Goal: Task Accomplishment & Management: Manage account settings

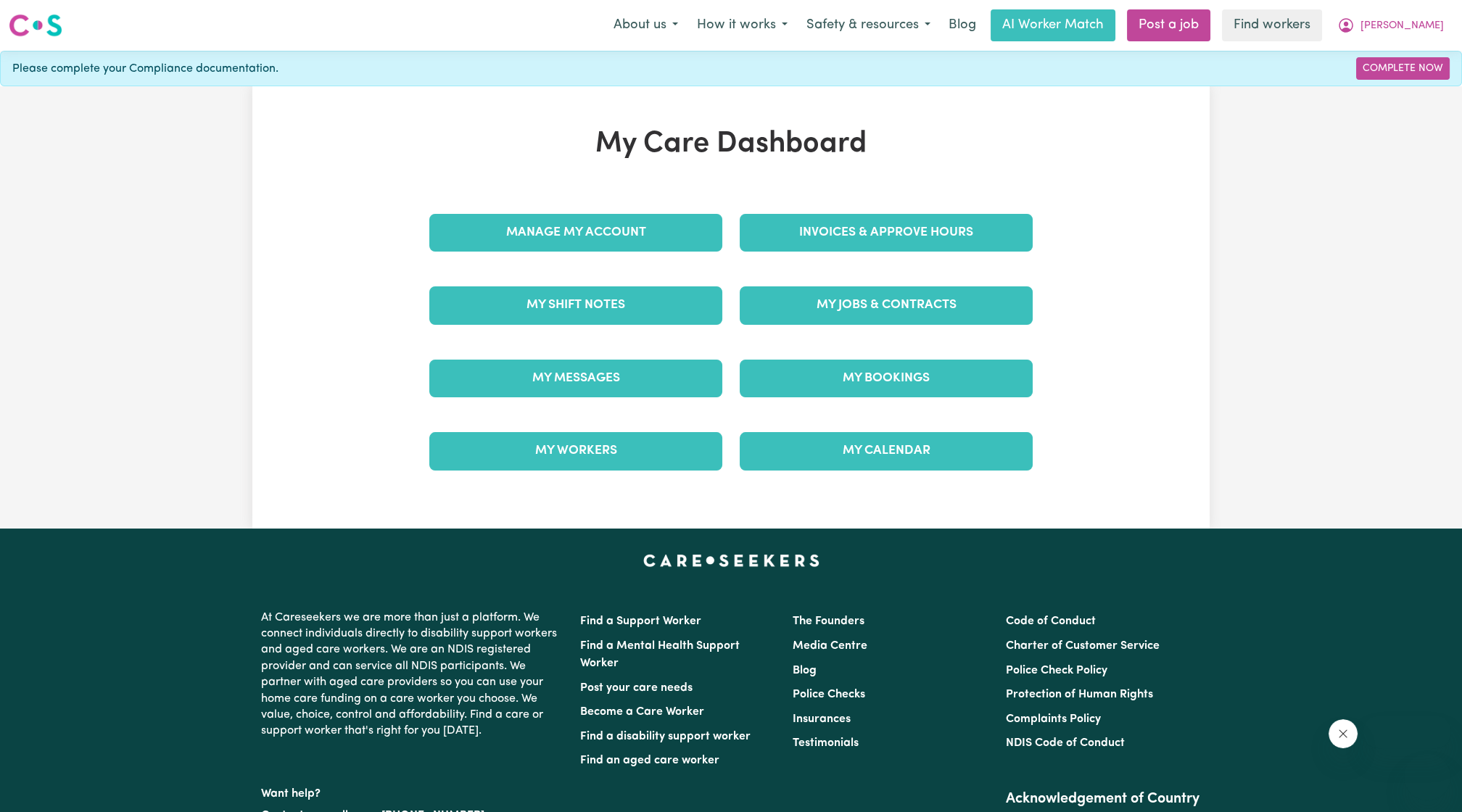
click at [828, 214] on link "Invoices & Approve Hours" at bounding box center [886, 232] width 293 height 38
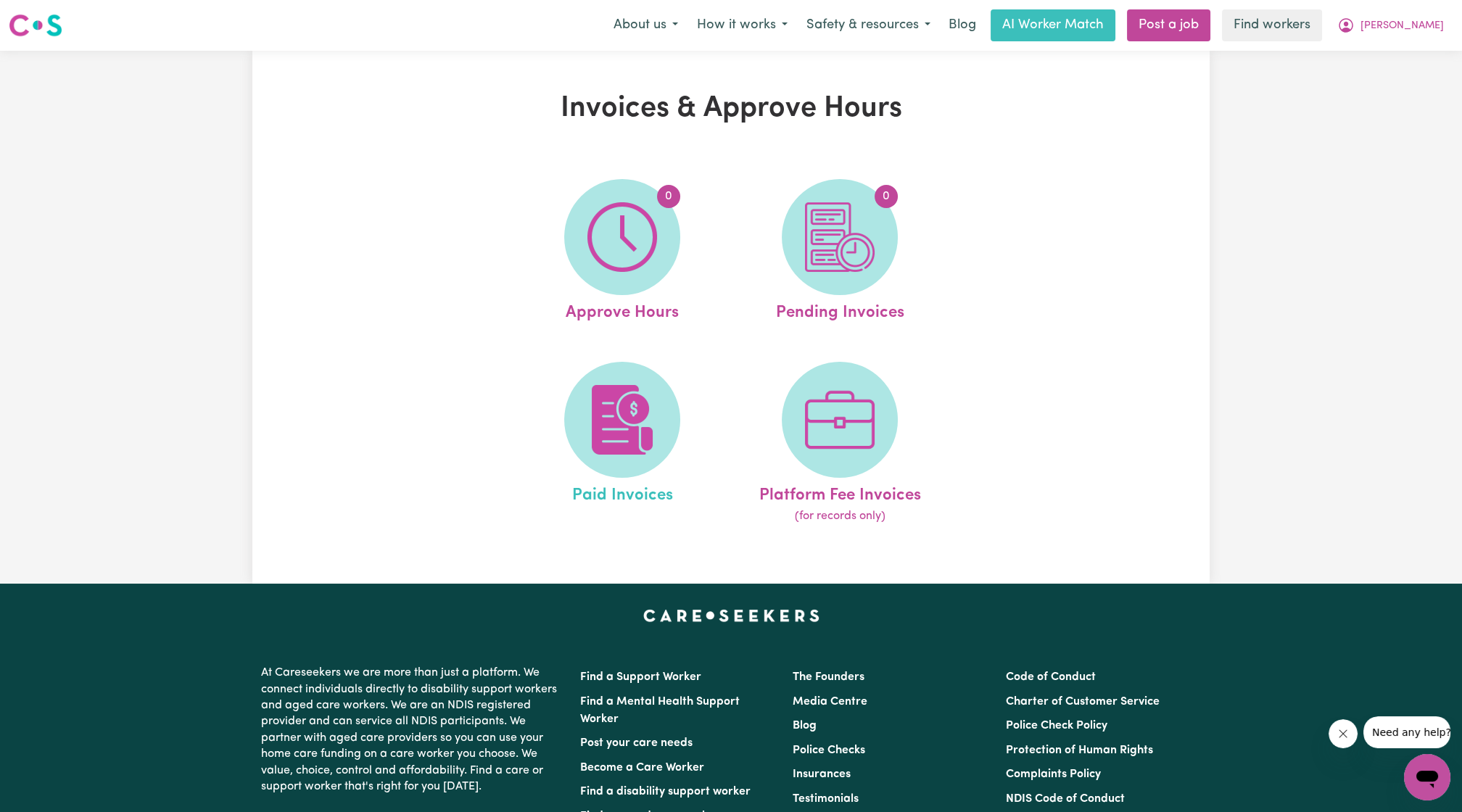
click at [666, 362] on link "Paid Invoices" at bounding box center [622, 444] width 209 height 164
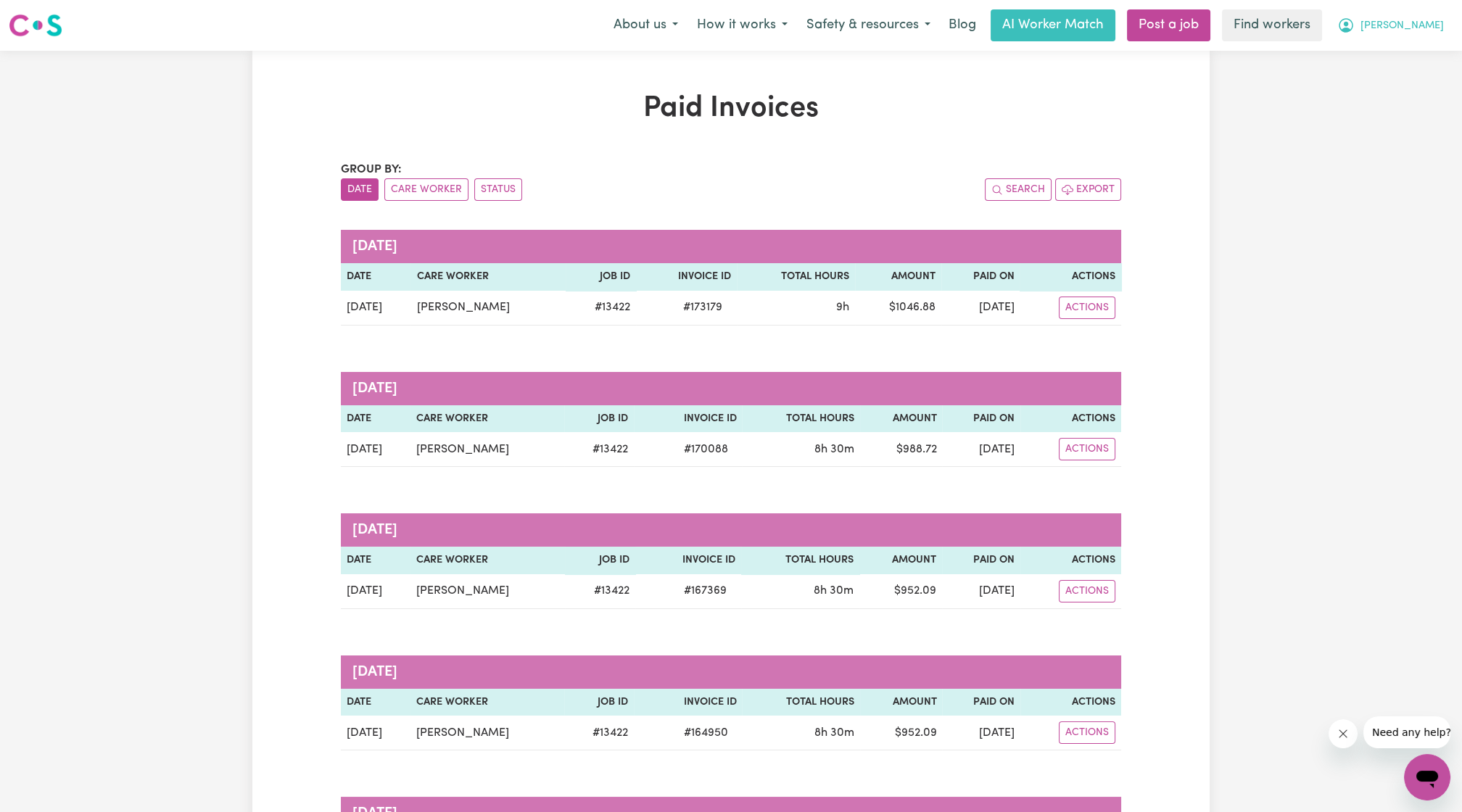
click at [1418, 34] on button "[PERSON_NAME]" at bounding box center [1391, 25] width 125 height 31
click at [1378, 59] on link "My Dashboard" at bounding box center [1396, 56] width 114 height 27
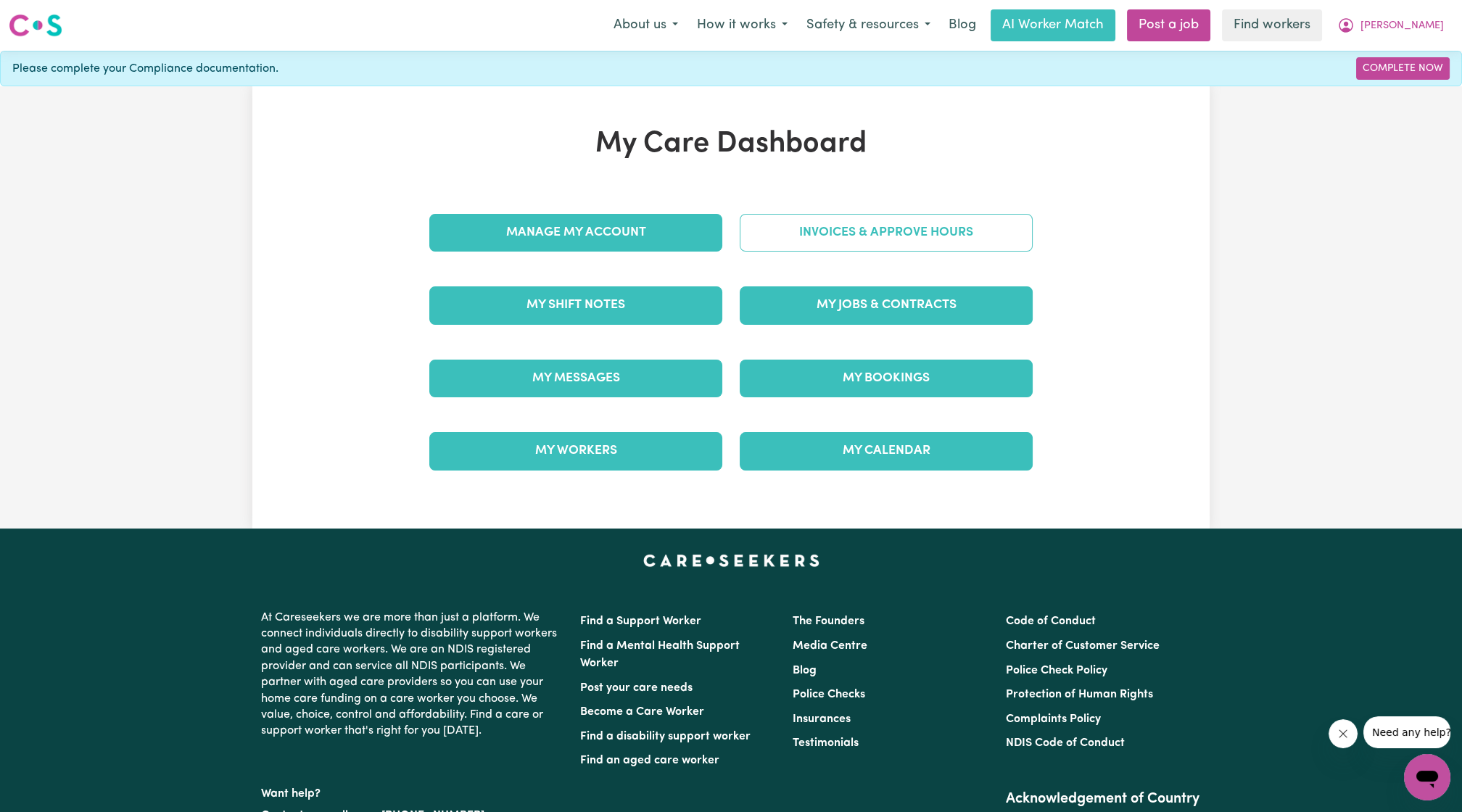
click at [973, 224] on link "Invoices & Approve Hours" at bounding box center [886, 232] width 293 height 38
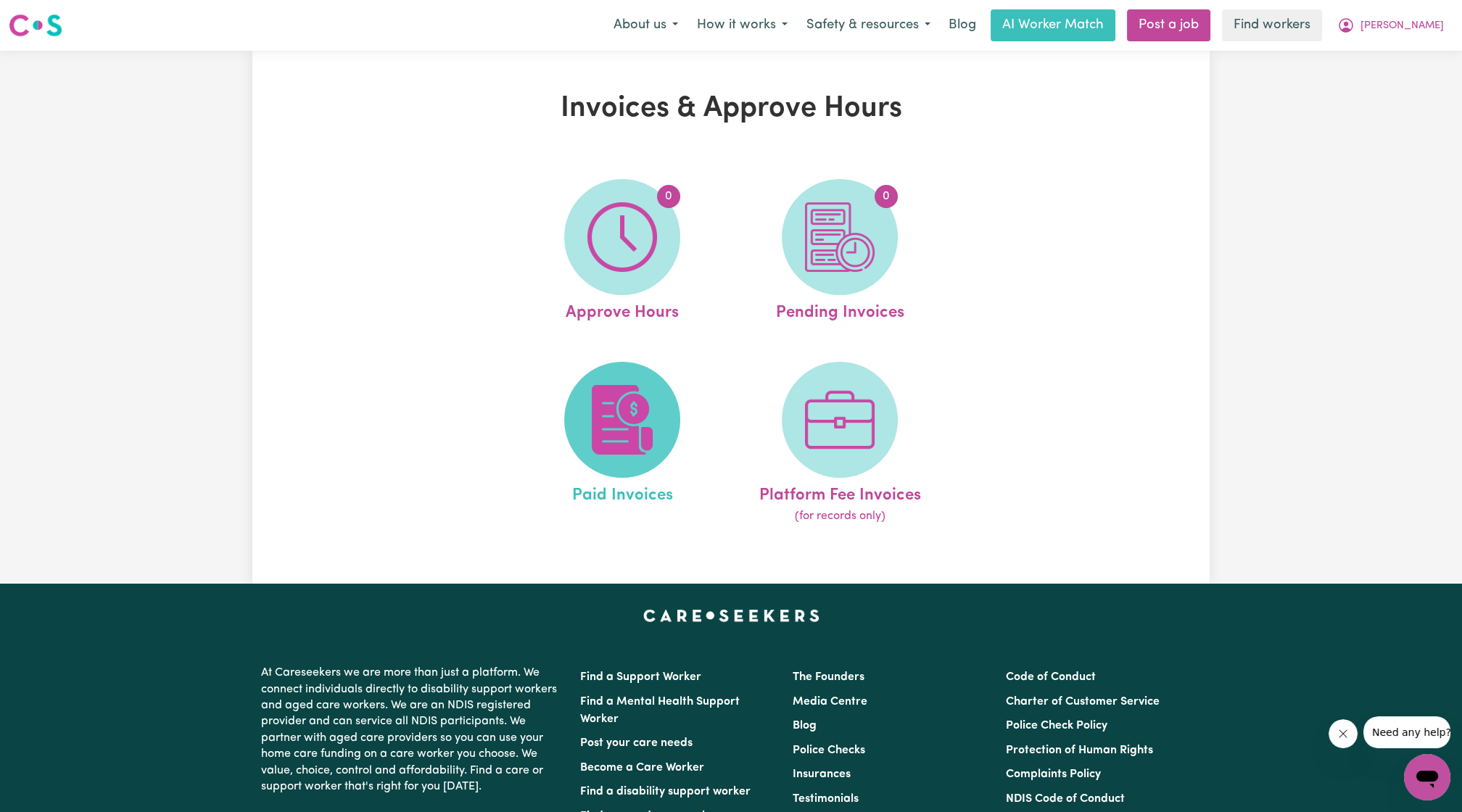
click at [584, 409] on span at bounding box center [622, 420] width 116 height 116
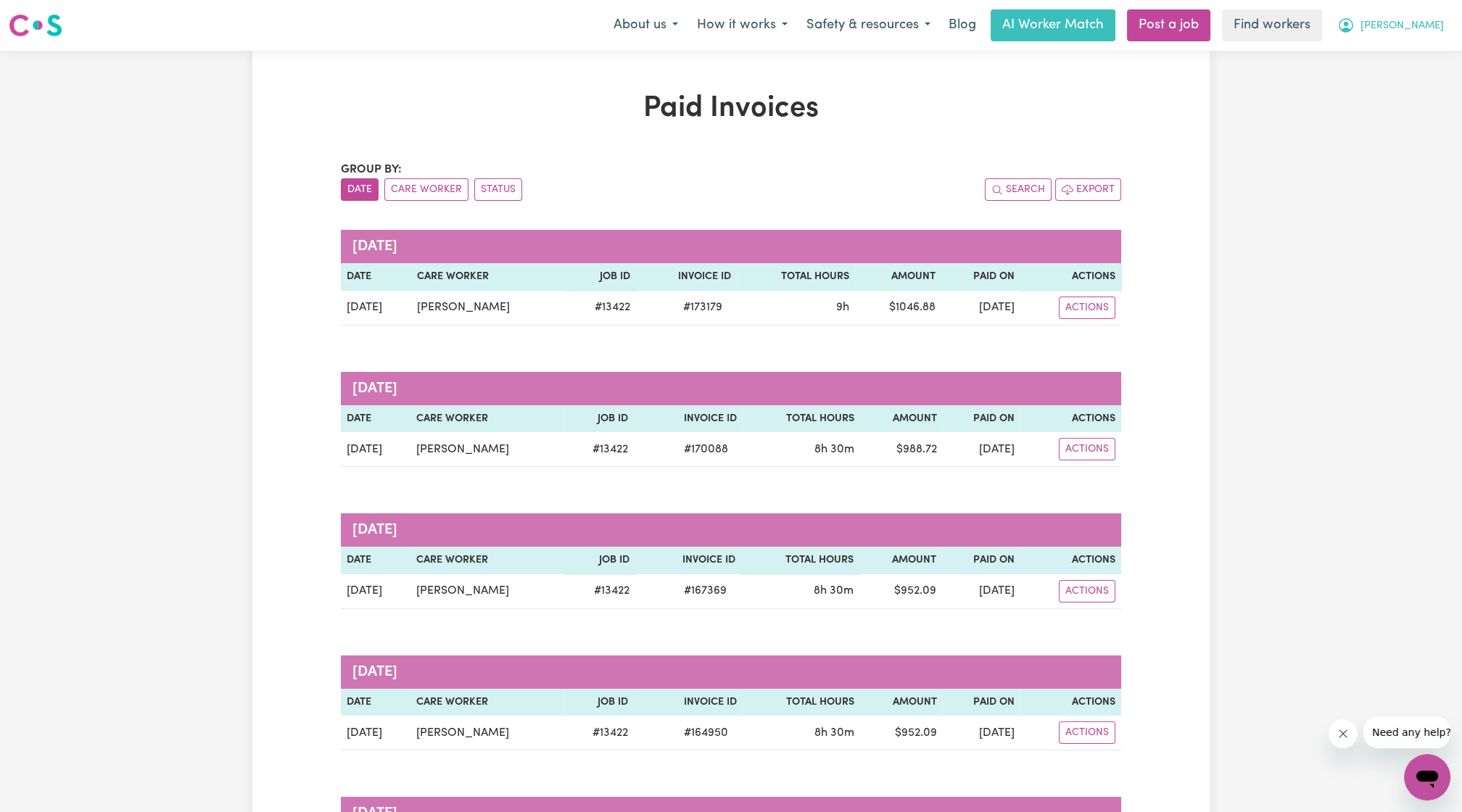
click at [1418, 26] on span "[PERSON_NAME]" at bounding box center [1402, 26] width 84 height 16
click at [1383, 74] on link "Logout" at bounding box center [1396, 83] width 114 height 27
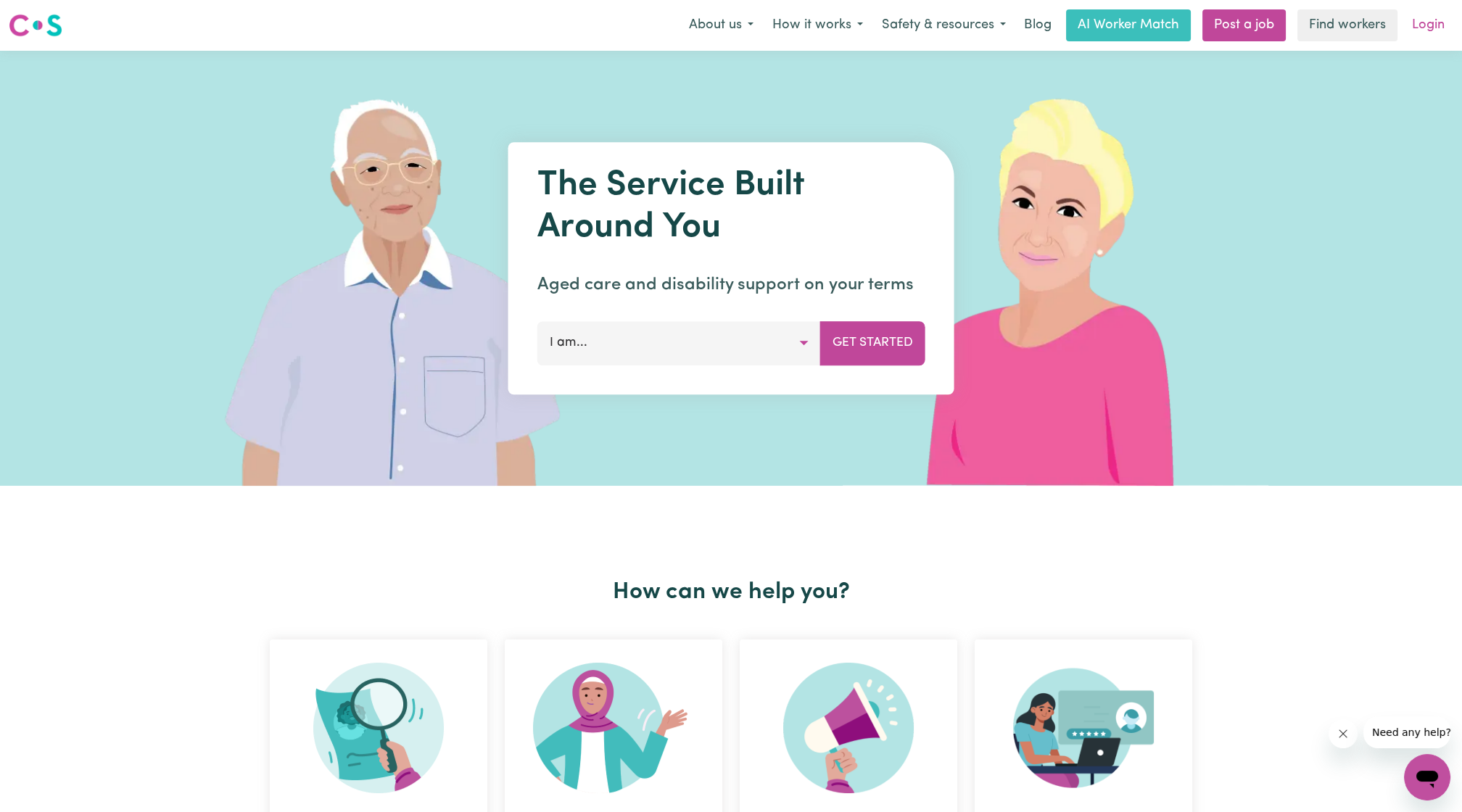
click at [1428, 30] on link "Login" at bounding box center [1428, 25] width 50 height 32
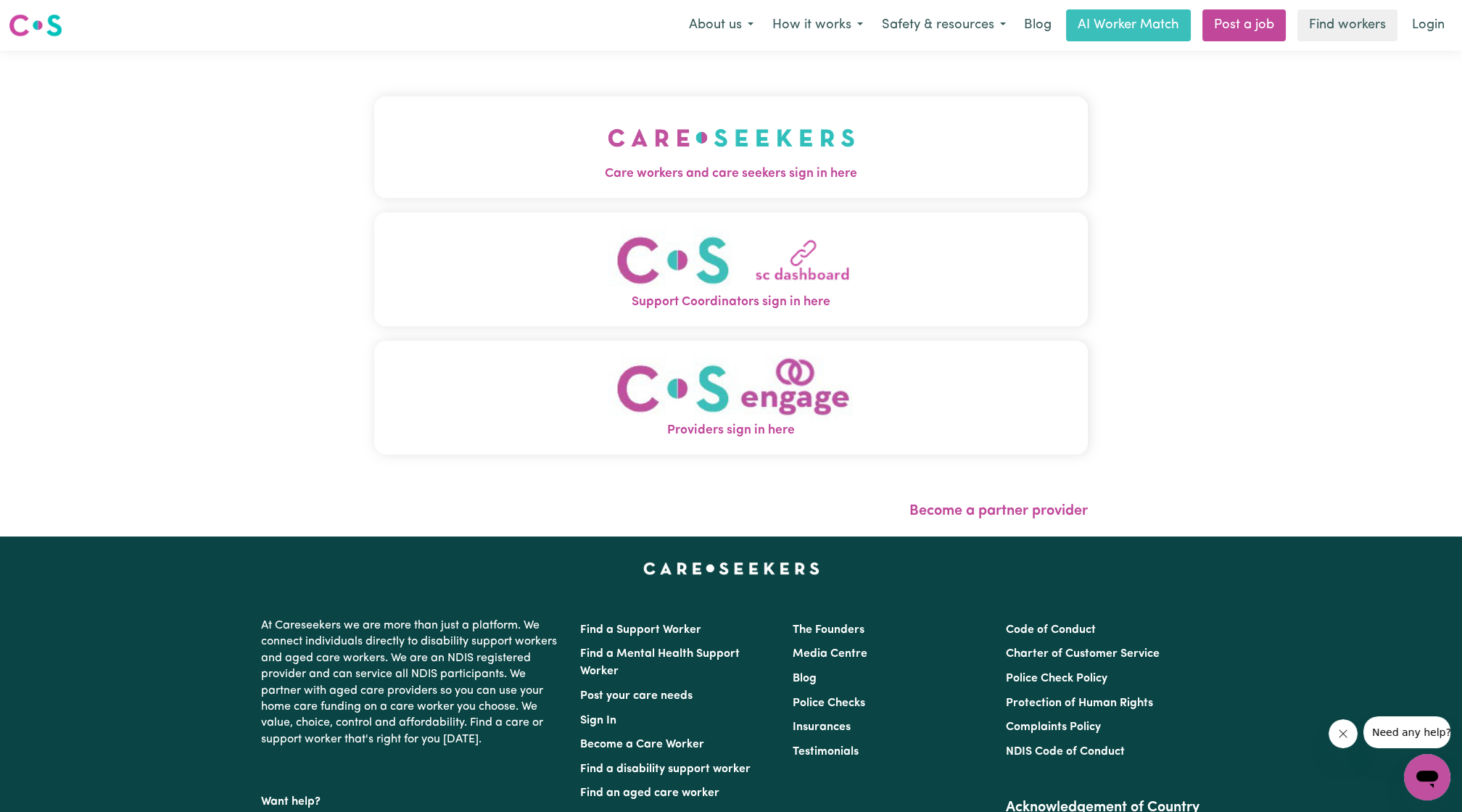
click at [686, 151] on img "Care workers and care seekers sign in here" at bounding box center [731, 138] width 247 height 54
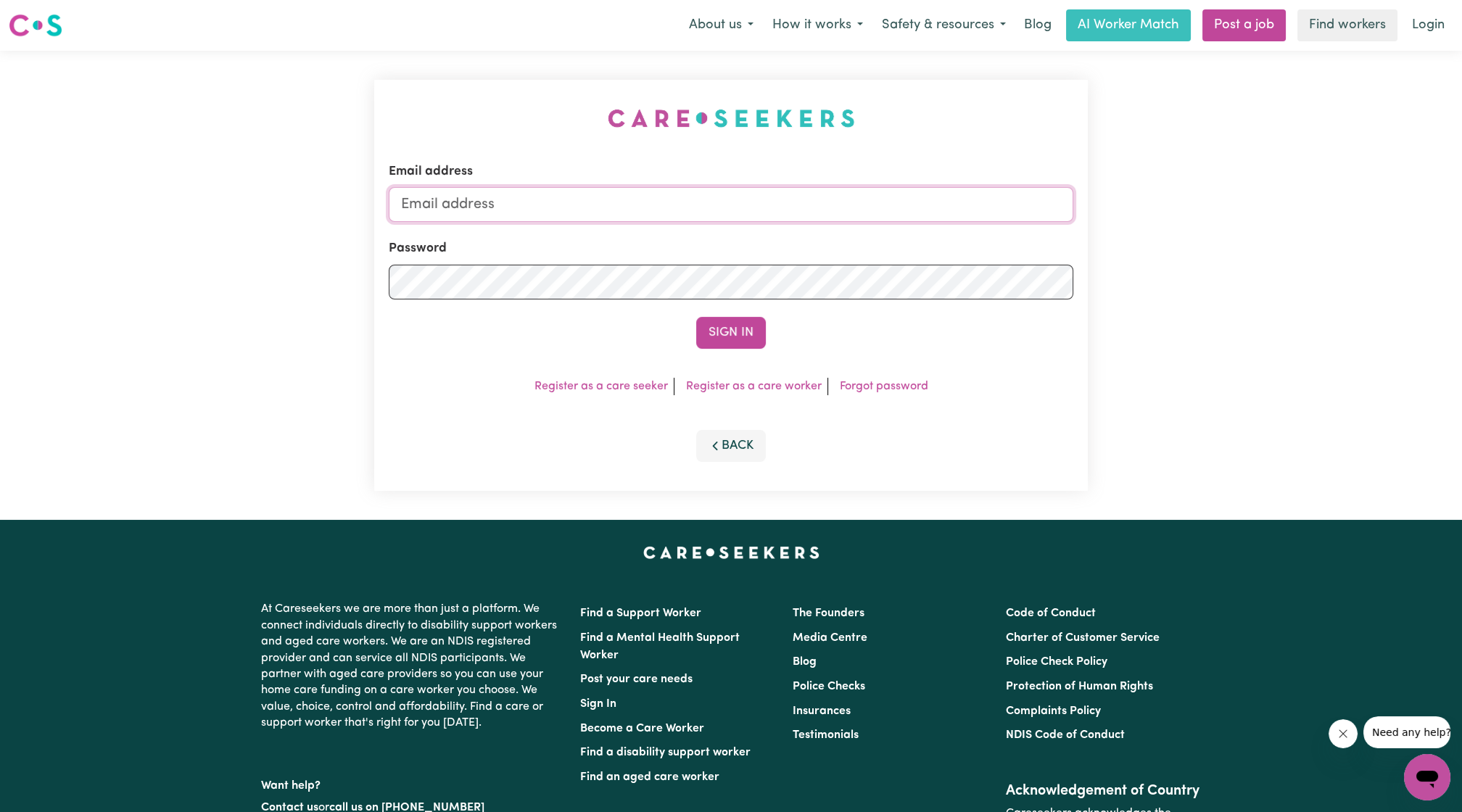
click at [750, 215] on input "Email address" at bounding box center [731, 204] width 684 height 35
drag, startPoint x: 475, startPoint y: 209, endPoint x: 801, endPoint y: 205, distance: 326.0
click at [801, 205] on input "[EMAIL_ADDRESS][PERSON_NAME][DOMAIN_NAME]" at bounding box center [731, 204] width 684 height 35
type input "[EMAIL_ADDRESS][DOMAIN_NAME]"
click at [696, 317] on button "Sign In" at bounding box center [731, 332] width 70 height 32
